Goal: Task Accomplishment & Management: Manage account settings

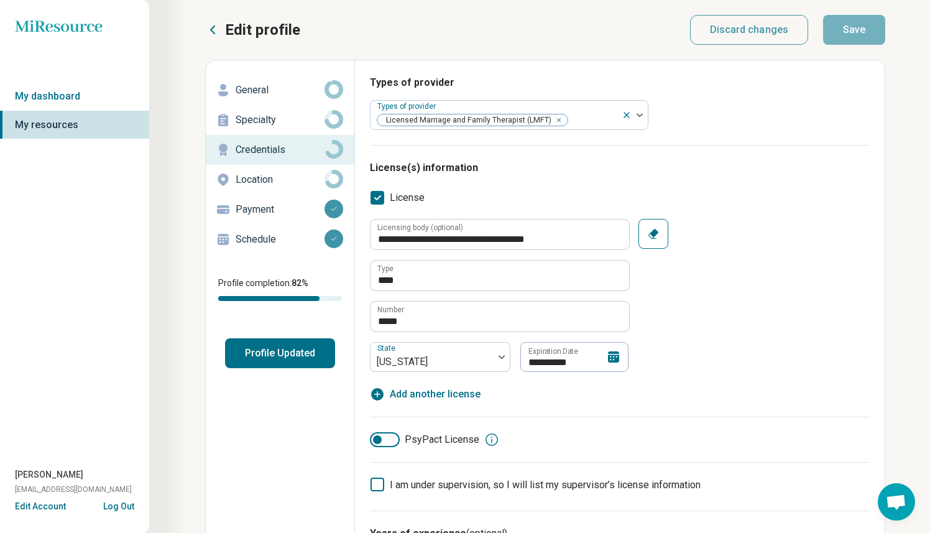
click at [612, 355] on icon at bounding box center [613, 356] width 11 height 11
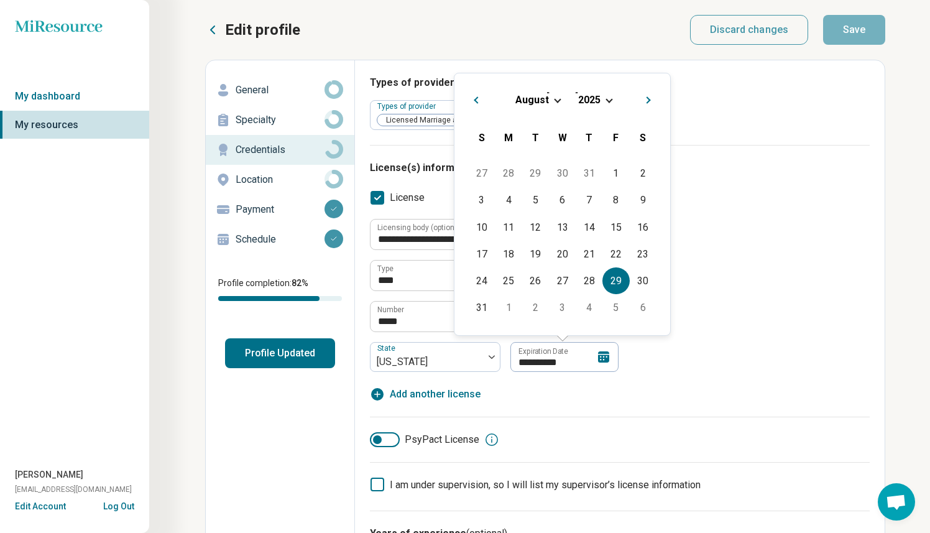
click at [602, 99] on div "[DATE]" at bounding box center [562, 99] width 196 height 13
click at [606, 98] on div "[DATE]" at bounding box center [562, 99] width 196 height 13
click at [606, 98] on span "Choose Date" at bounding box center [609, 99] width 7 height 7
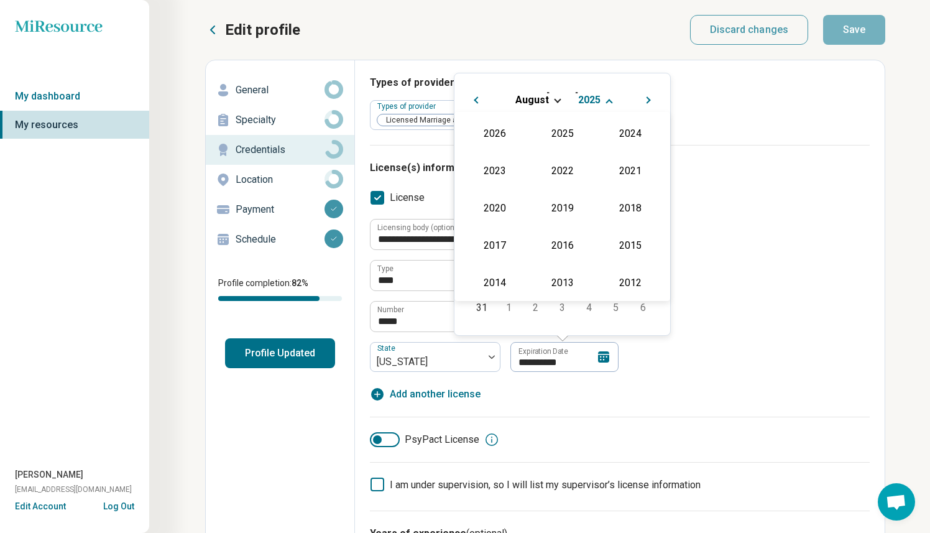
scroll to position [261, 0]
click at [612, 133] on div "2027" at bounding box center [630, 133] width 60 height 22
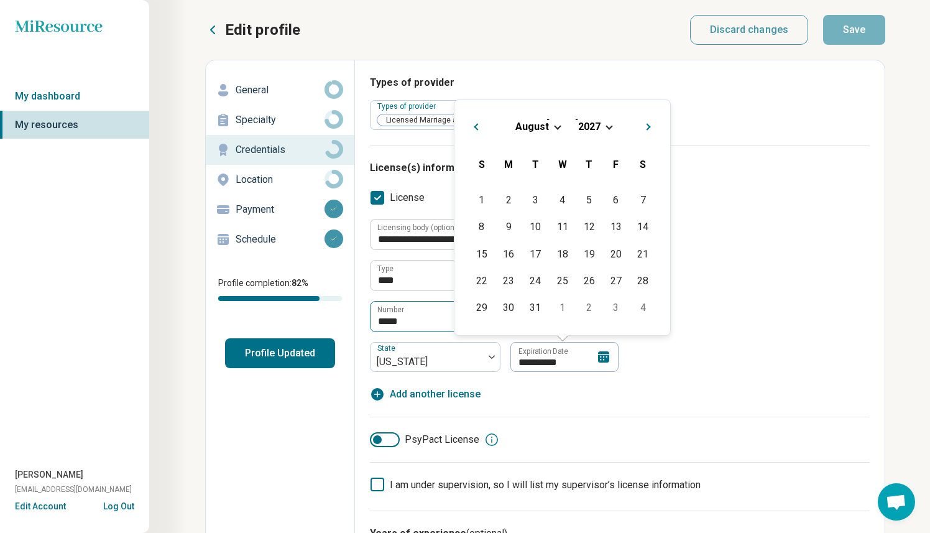
click at [534, 308] on div "31" at bounding box center [535, 307] width 27 height 27
type textarea "*"
type input "**********"
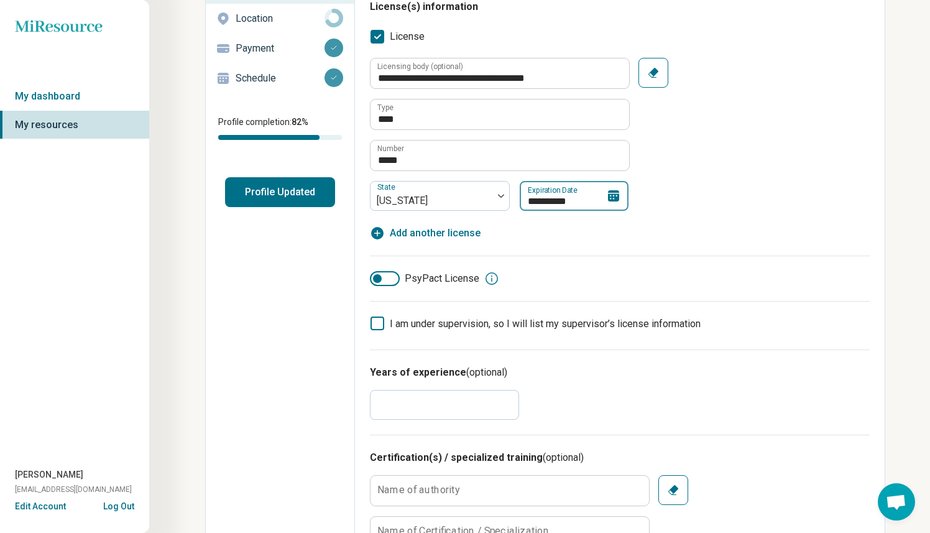
scroll to position [0, 0]
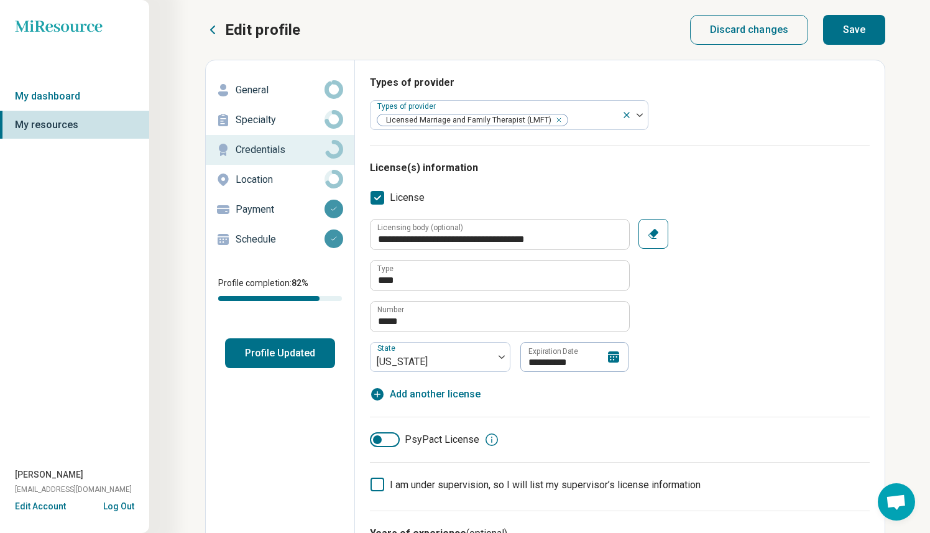
click at [854, 32] on button "Save" at bounding box center [854, 30] width 62 height 30
type textarea "*"
